Goal: Check status: Check status

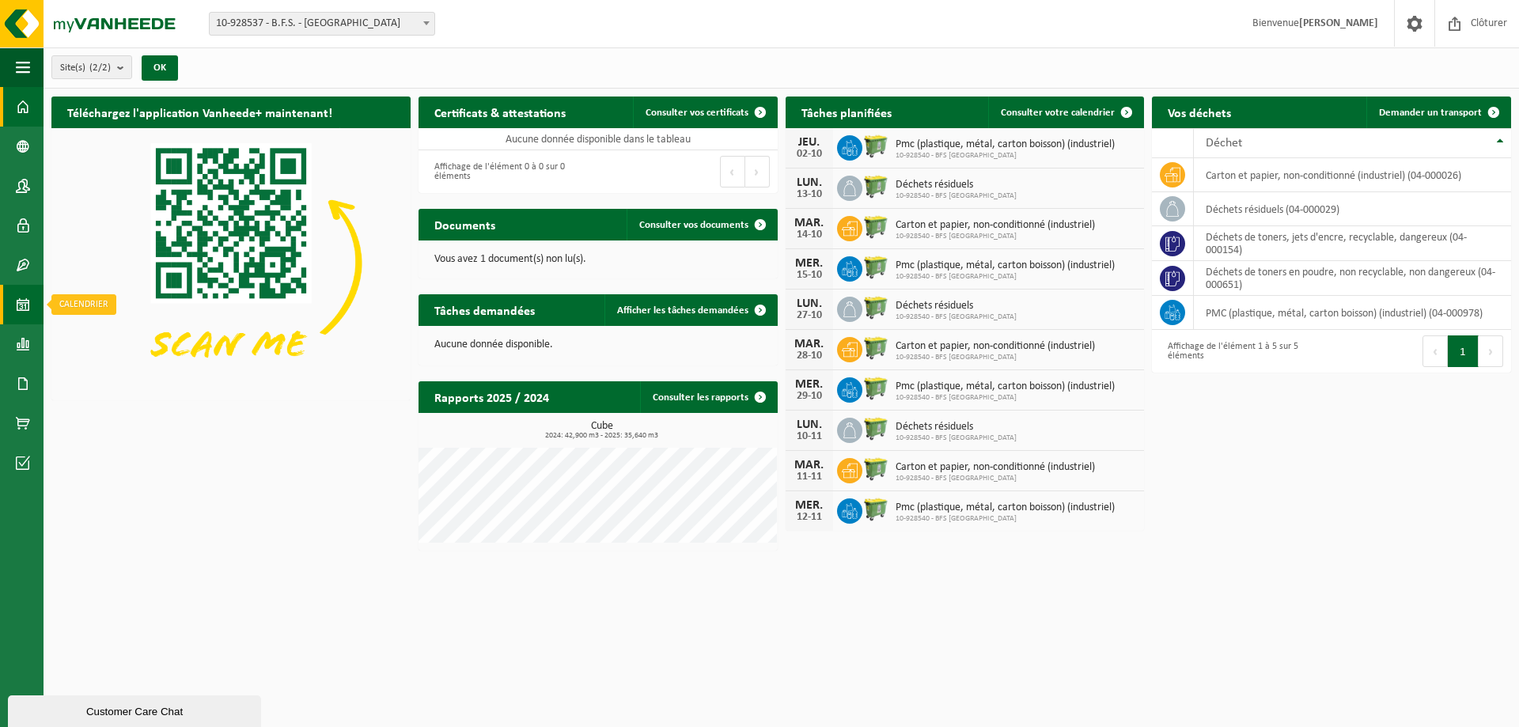
click at [15, 309] on link "Calendrier" at bounding box center [22, 305] width 44 height 40
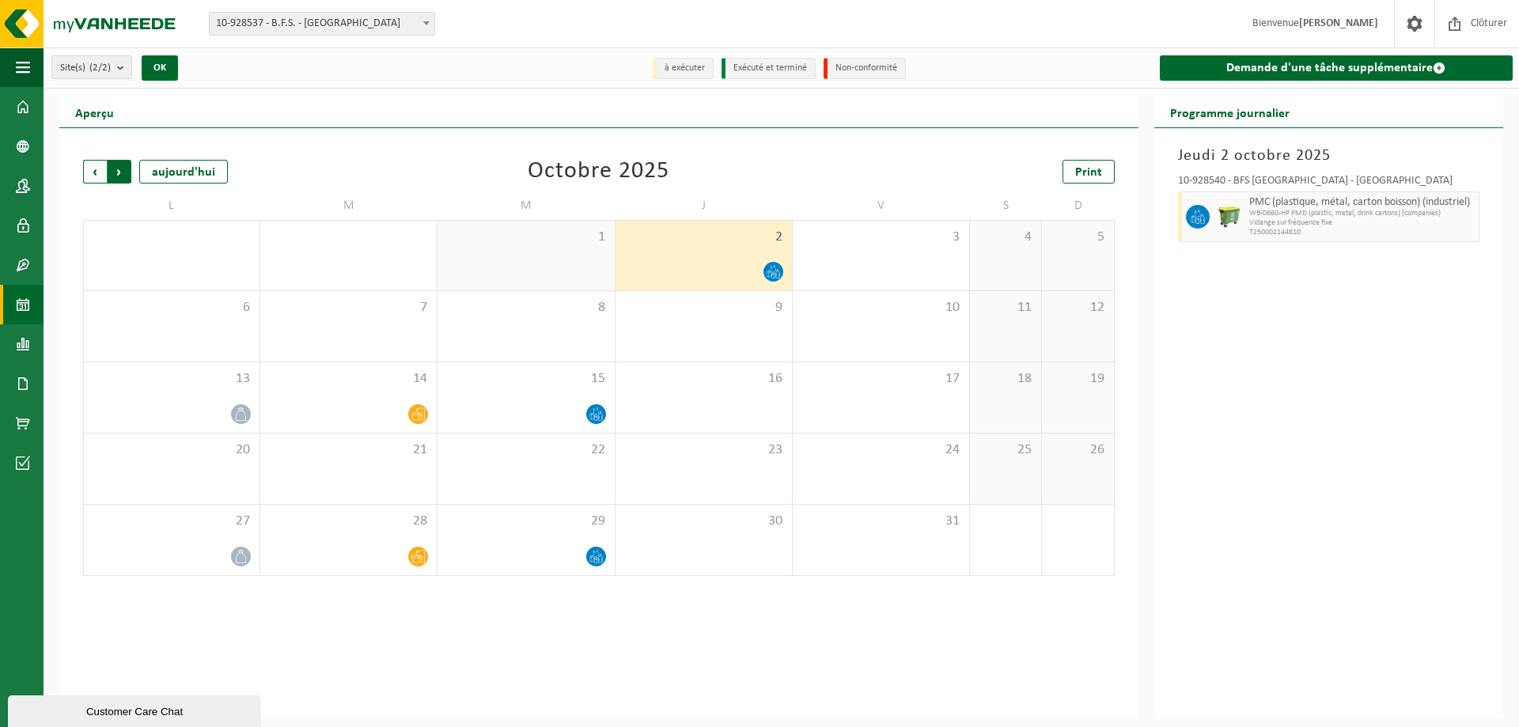
click at [90, 170] on span "Précédent" at bounding box center [95, 172] width 24 height 24
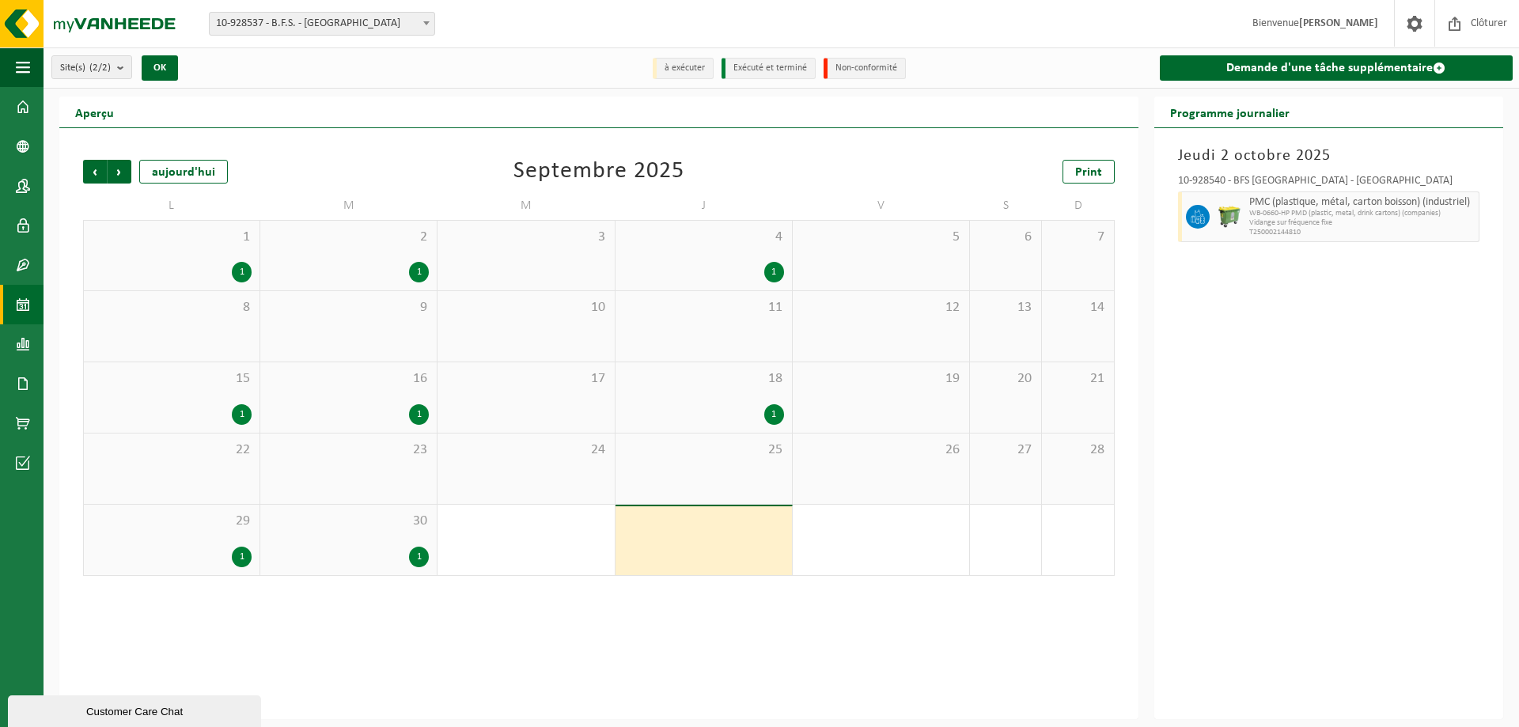
click at [362, 544] on div "30 1" at bounding box center [348, 540] width 176 height 70
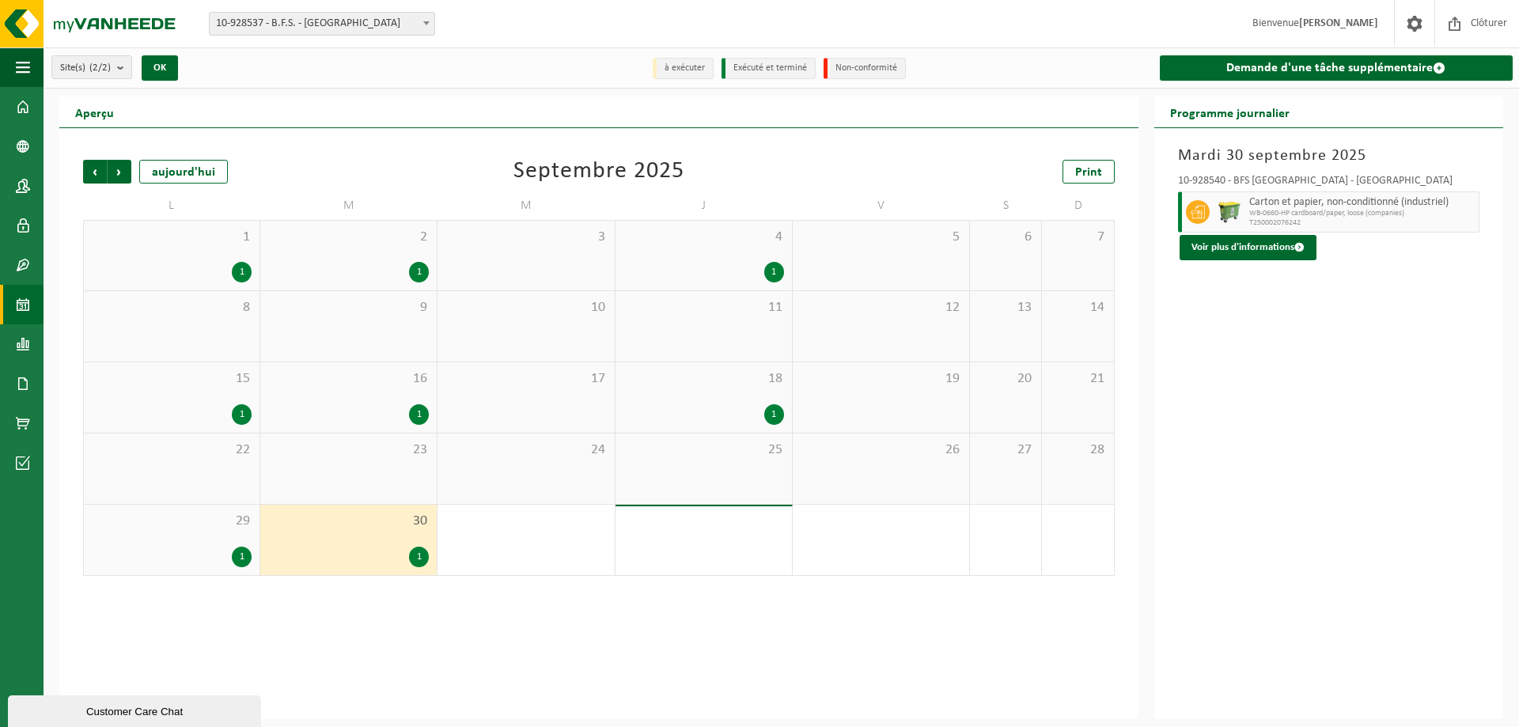
click at [216, 548] on div "1" at bounding box center [172, 557] width 160 height 21
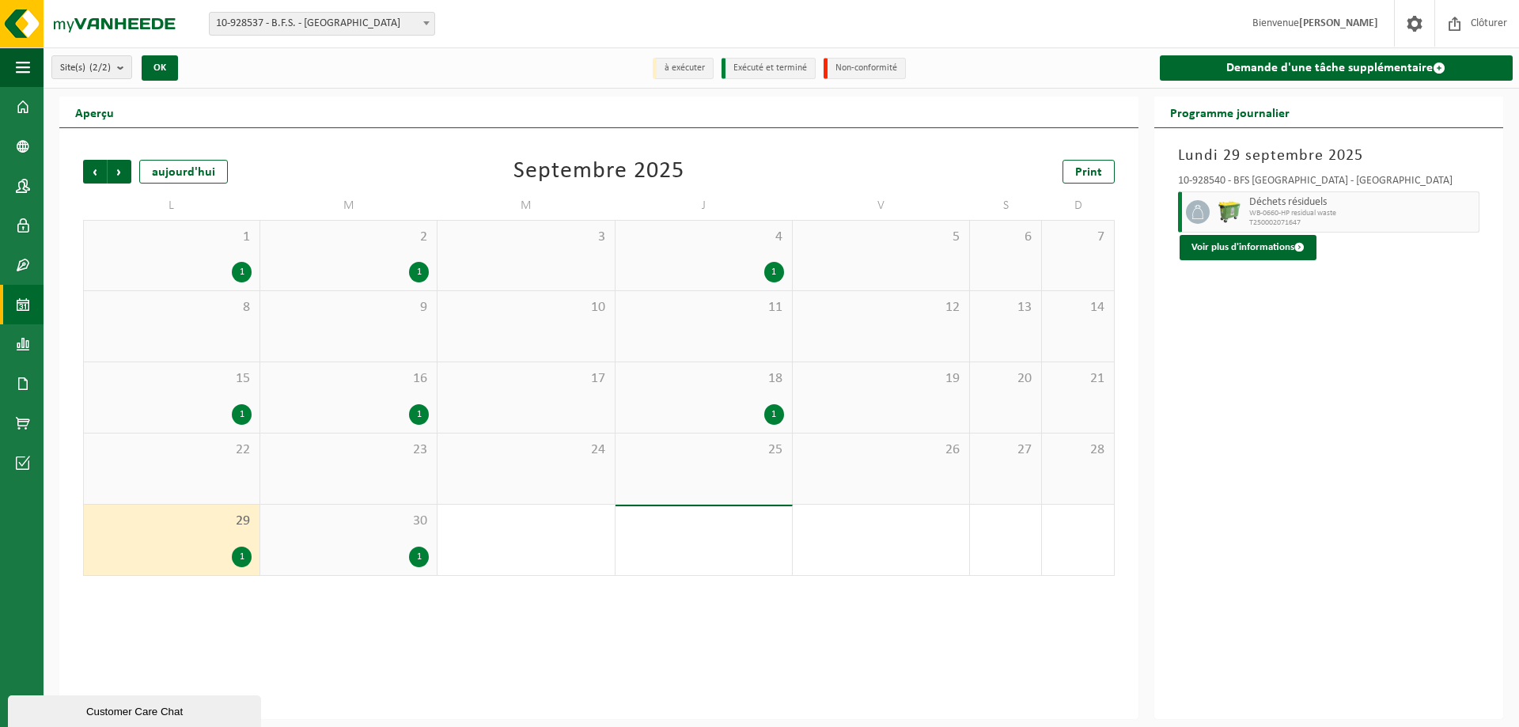
click at [756, 389] on div "18 1" at bounding box center [704, 397] width 176 height 70
